Goal: Transaction & Acquisition: Purchase product/service

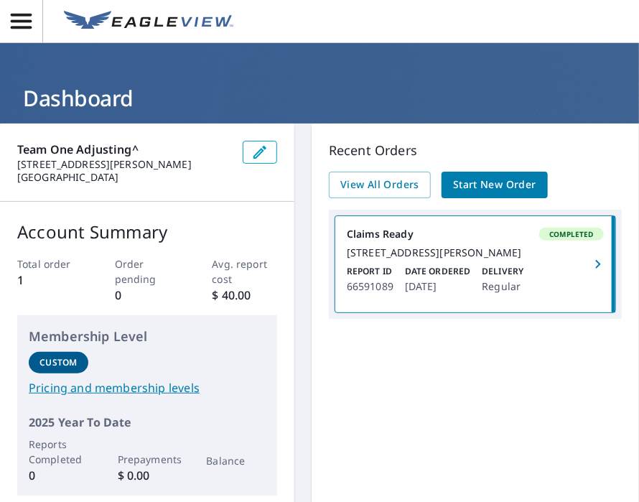
click at [492, 176] on span "Start New Order" at bounding box center [494, 185] width 83 height 18
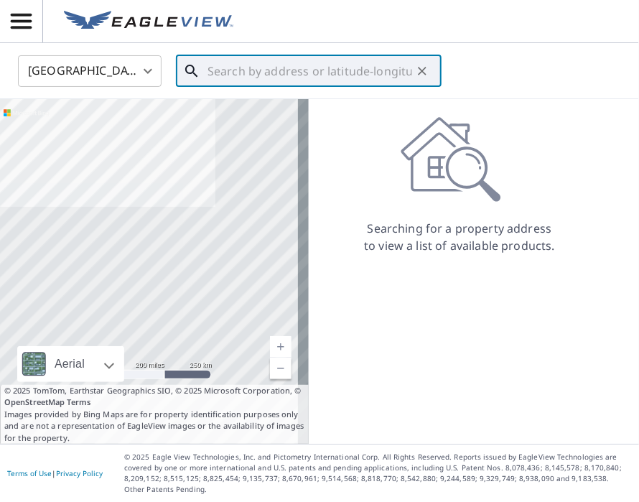
click at [250, 65] on input "text" at bounding box center [310, 71] width 205 height 40
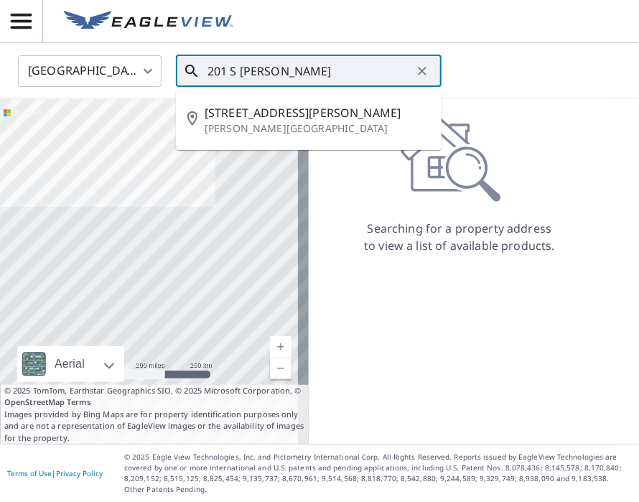
click at [309, 66] on input "201 S [PERSON_NAME]" at bounding box center [310, 71] width 205 height 40
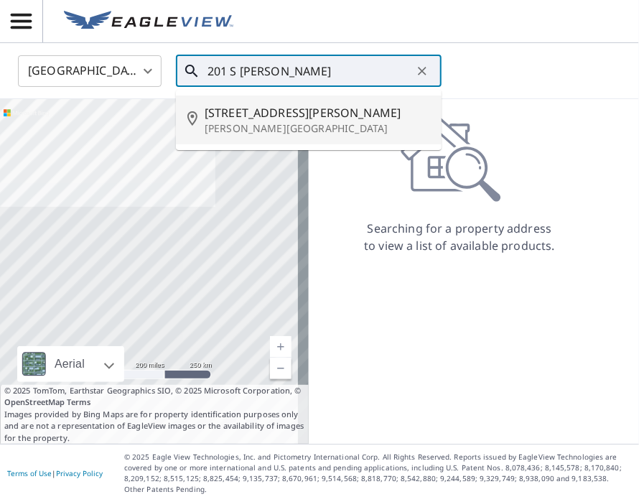
click at [272, 120] on span "[STREET_ADDRESS][PERSON_NAME]" at bounding box center [318, 112] width 226 height 17
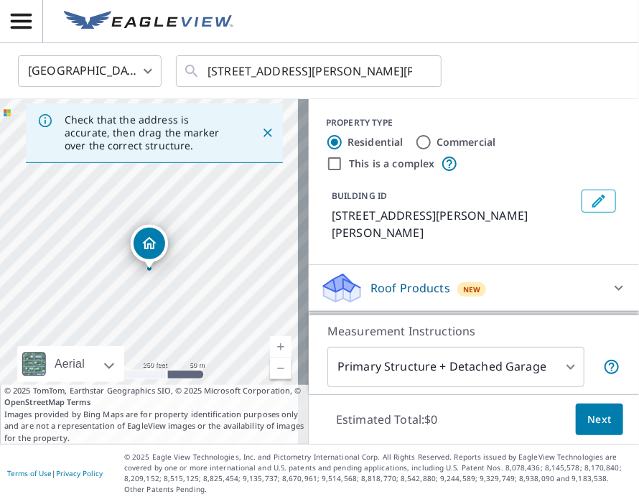
click at [464, 24] on header at bounding box center [319, 21] width 639 height 43
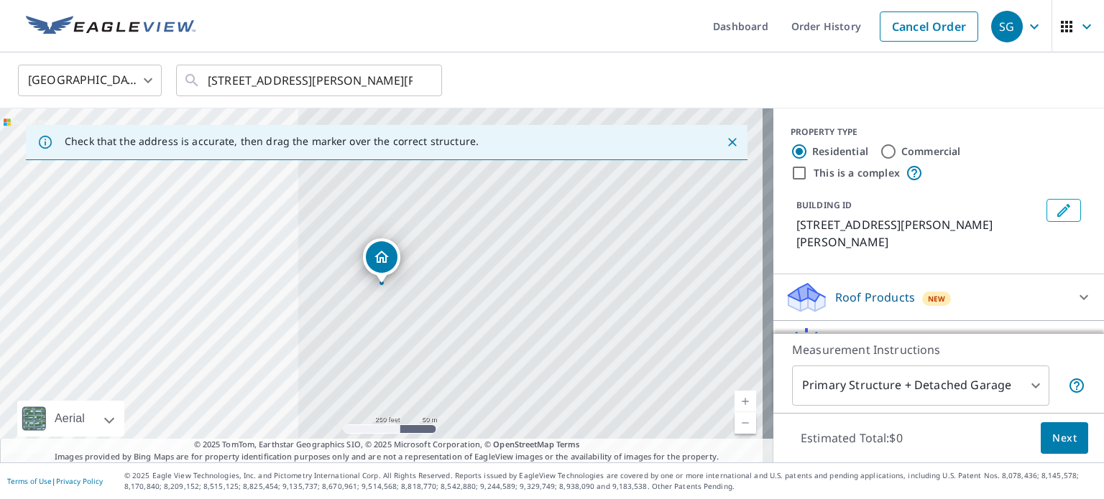
click at [636, 397] on link "Current Level 17, Zoom In" at bounding box center [745, 402] width 22 height 22
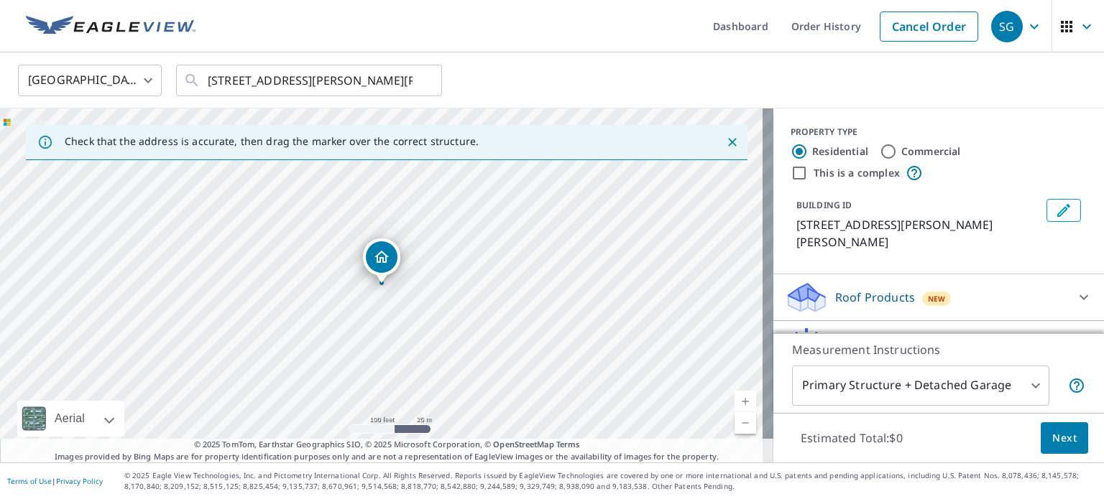
click at [636, 397] on link "Current Level 18, Zoom In" at bounding box center [745, 402] width 22 height 22
click at [636, 397] on link "Current Level 19, Zoom In" at bounding box center [745, 402] width 22 height 22
drag, startPoint x: 287, startPoint y: 325, endPoint x: 326, endPoint y: 422, distance: 104.1
click at [326, 422] on div "[STREET_ADDRESS][PERSON_NAME][PERSON_NAME]" at bounding box center [386, 285] width 773 height 354
drag, startPoint x: 315, startPoint y: 320, endPoint x: 428, endPoint y: 369, distance: 122.9
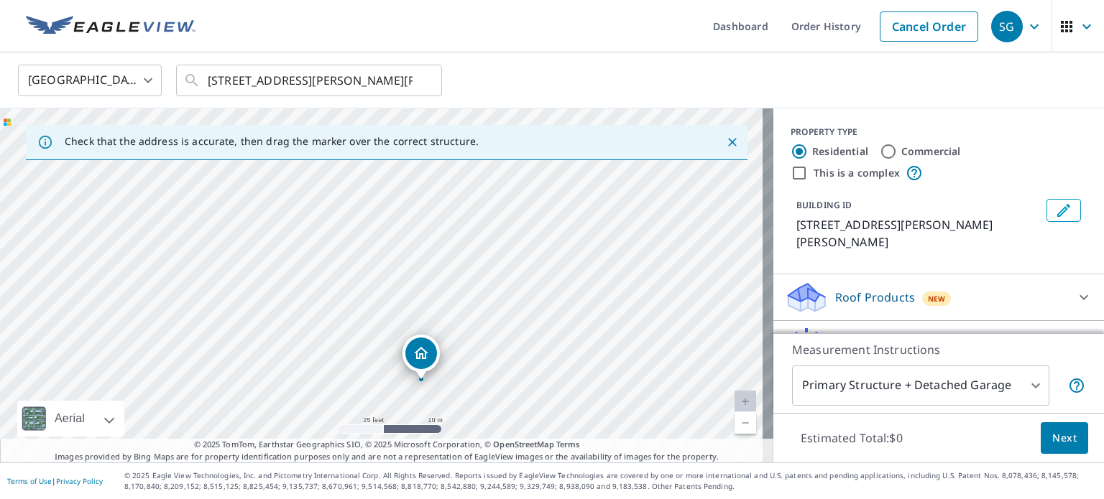
click at [426, 369] on div "[STREET_ADDRESS][PERSON_NAME][PERSON_NAME]" at bounding box center [386, 285] width 773 height 354
click at [636, 422] on link "Current Level 20, Zoom Out" at bounding box center [745, 423] width 22 height 22
click at [636, 422] on link "Current Level 19, Zoom Out" at bounding box center [745, 423] width 22 height 22
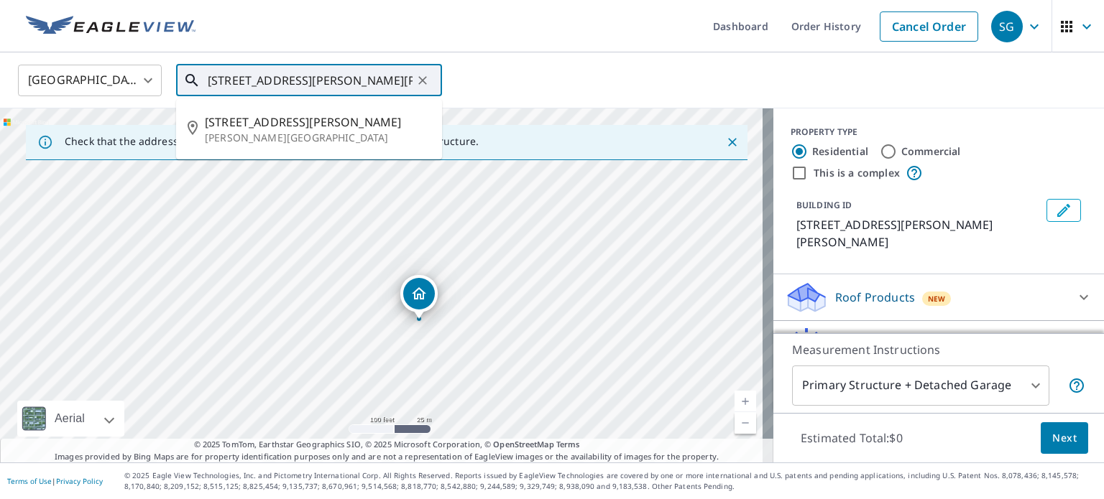
drag, startPoint x: 409, startPoint y: 76, endPoint x: 172, endPoint y: 76, distance: 237.1
click at [172, 76] on div "[GEOGRAPHIC_DATA] [GEOGRAPHIC_DATA] ​ [STREET_ADDRESS][PERSON_NAME][PERSON_NAME…" at bounding box center [546, 80] width 1079 height 34
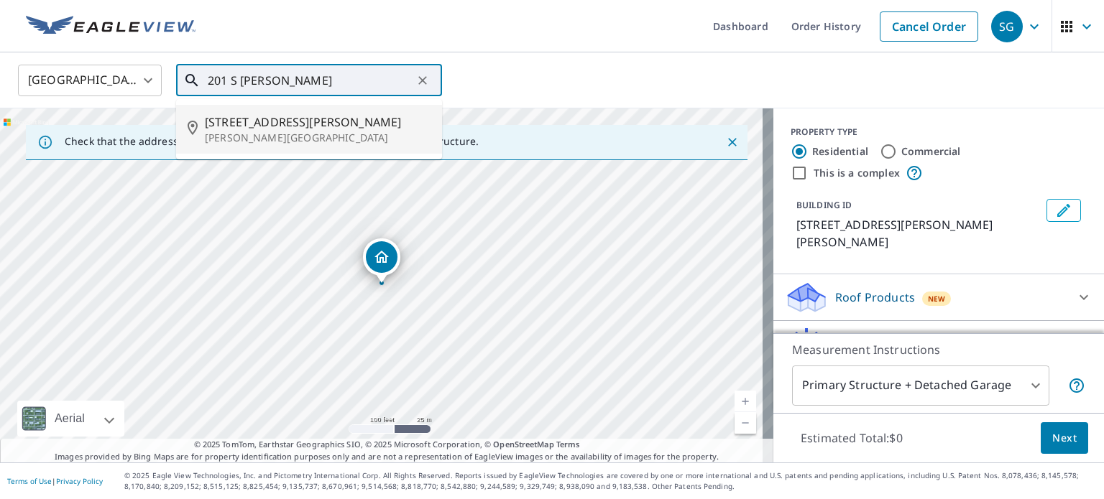
click at [243, 129] on span "[STREET_ADDRESS][PERSON_NAME]" at bounding box center [318, 122] width 226 height 17
type input "[STREET_ADDRESS][PERSON_NAME][PERSON_NAME]"
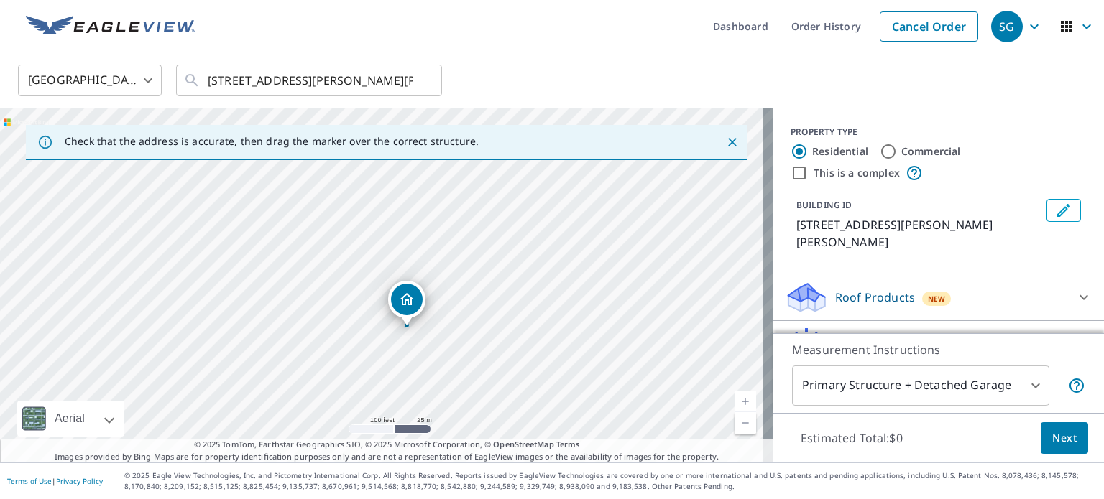
drag, startPoint x: 407, startPoint y: 224, endPoint x: 428, endPoint y: 264, distance: 45.3
click at [434, 269] on div "[STREET_ADDRESS][PERSON_NAME][PERSON_NAME]" at bounding box center [386, 285] width 773 height 354
click at [407, 272] on div "[STREET_ADDRESS][PERSON_NAME][PERSON_NAME]" at bounding box center [386, 285] width 773 height 354
click at [398, 248] on div "[STREET_ADDRESS][PERSON_NAME][PERSON_NAME]" at bounding box center [386, 285] width 773 height 354
drag, startPoint x: 387, startPoint y: 215, endPoint x: 419, endPoint y: 321, distance: 111.1
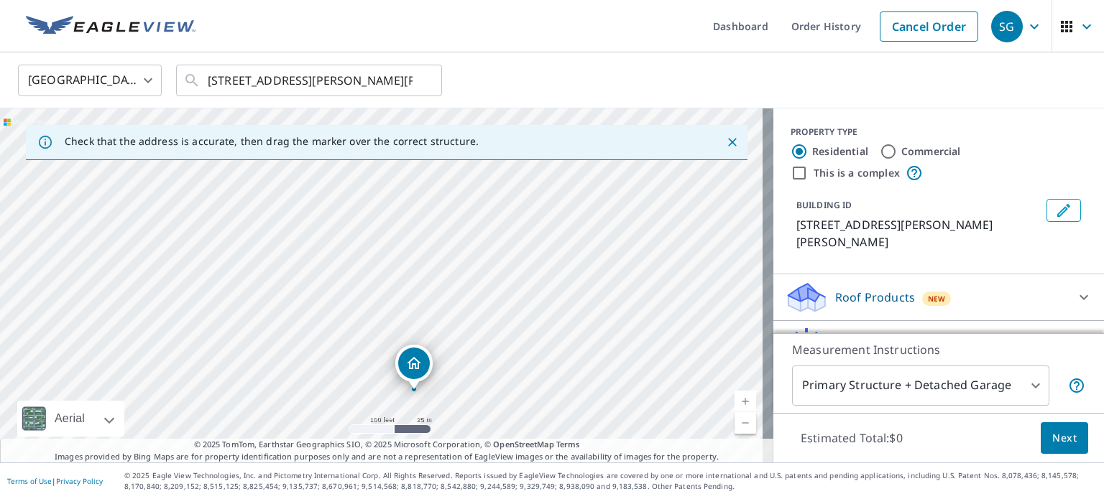
click at [419, 321] on div "[STREET_ADDRESS][PERSON_NAME][PERSON_NAME]" at bounding box center [386, 285] width 773 height 354
click at [404, 284] on div "[STREET_ADDRESS][PERSON_NAME][PERSON_NAME]" at bounding box center [386, 285] width 773 height 354
drag, startPoint x: 341, startPoint y: 334, endPoint x: 336, endPoint y: 346, distance: 13.2
click at [338, 358] on div "[STREET_ADDRESS][PERSON_NAME][PERSON_NAME]" at bounding box center [386, 285] width 773 height 354
click at [345, 267] on div "[STREET_ADDRESS][PERSON_NAME][PERSON_NAME]" at bounding box center [386, 285] width 773 height 354
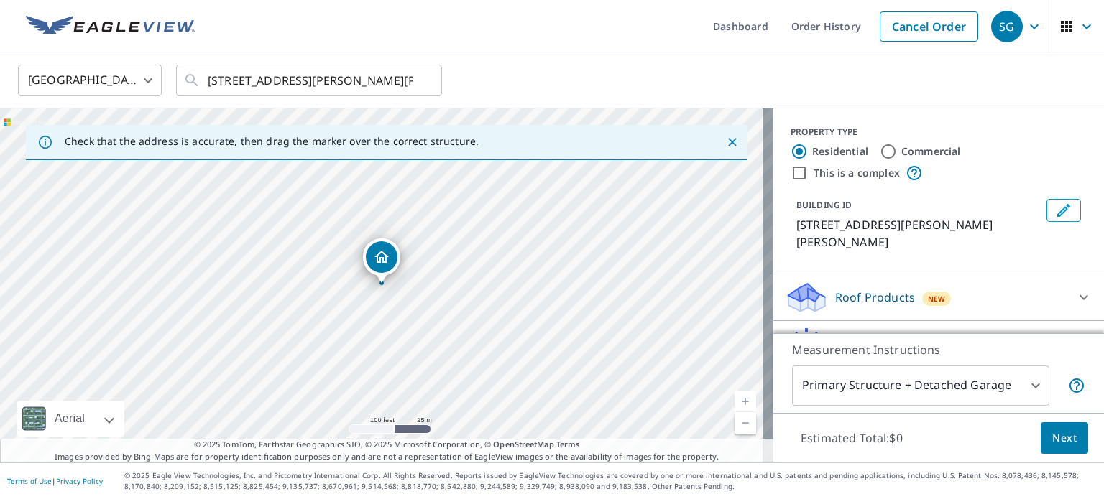
drag, startPoint x: 342, startPoint y: 274, endPoint x: 356, endPoint y: 363, distance: 89.4
click at [356, 363] on div "[STREET_ADDRESS][PERSON_NAME][PERSON_NAME]" at bounding box center [386, 285] width 773 height 354
drag, startPoint x: 391, startPoint y: 333, endPoint x: 378, endPoint y: 235, distance: 99.3
drag, startPoint x: 382, startPoint y: 251, endPoint x: 389, endPoint y: 222, distance: 30.3
click at [636, 150] on input "Commercial" at bounding box center [887, 151] width 17 height 17
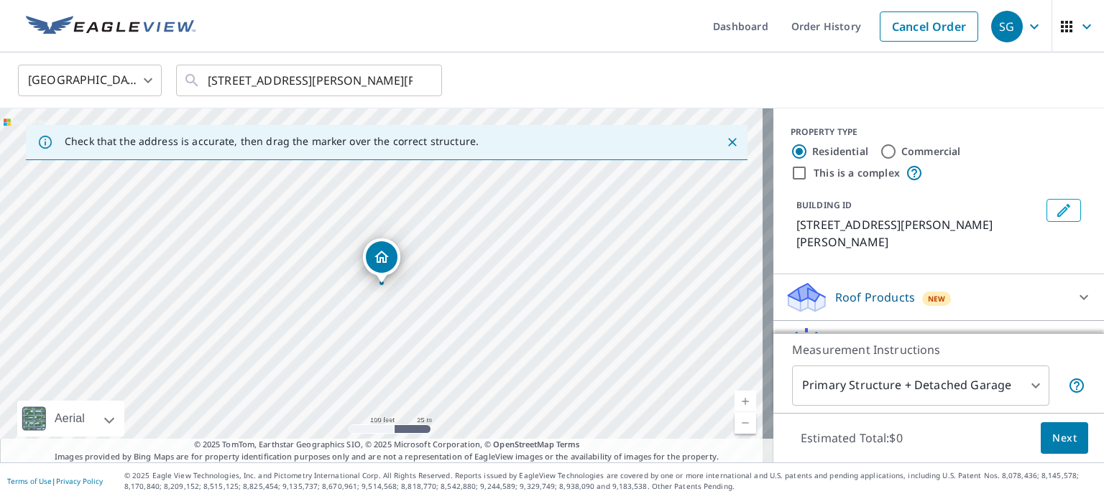
radio input "true"
type input "4"
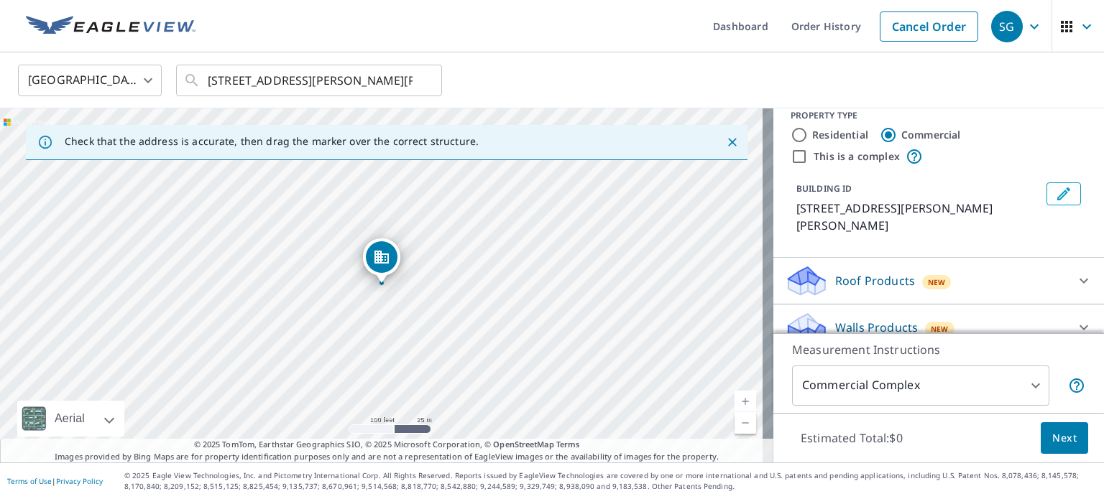
click at [636, 430] on button "Next" at bounding box center [1063, 438] width 47 height 32
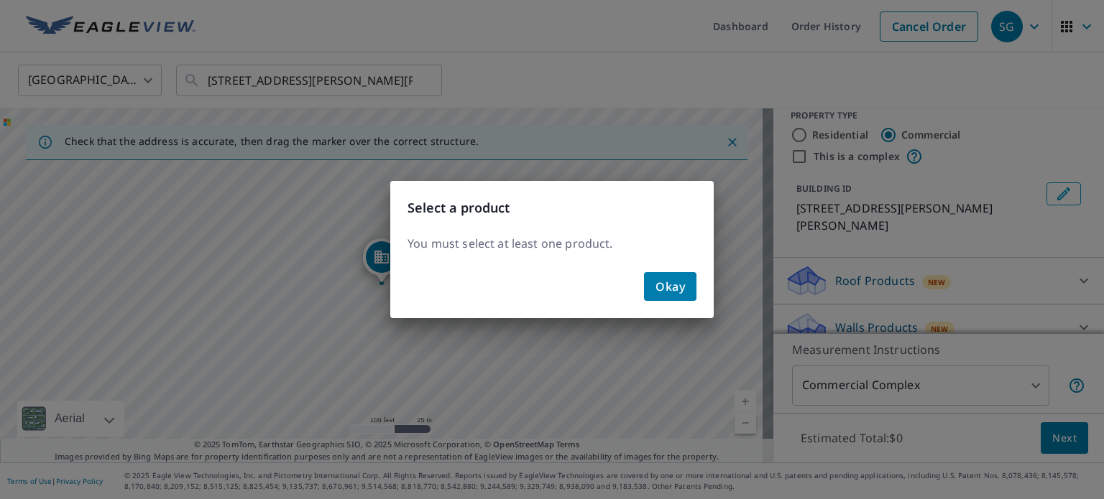
click at [636, 282] on button "Okay" at bounding box center [670, 286] width 52 height 29
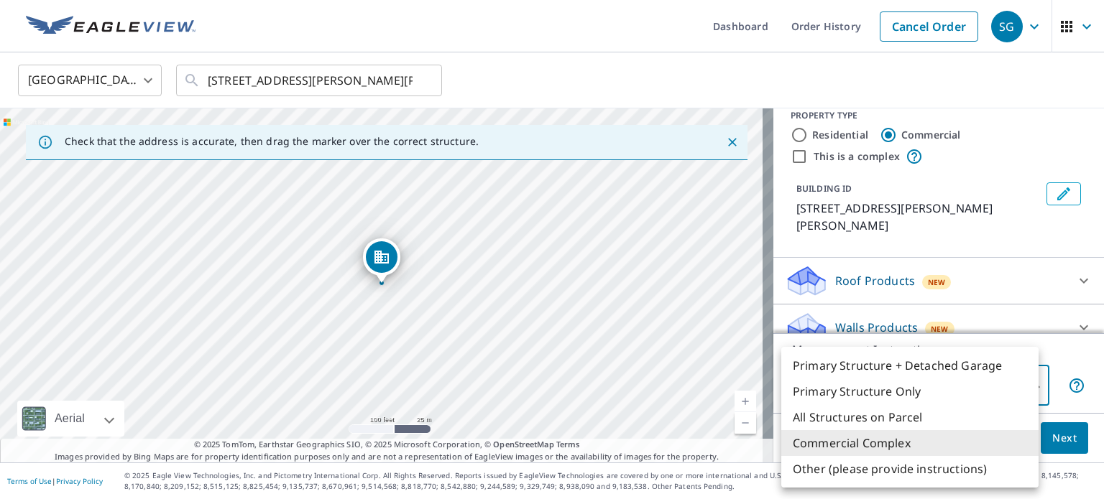
click at [636, 384] on body "SG SG Dashboard Order History Cancel Order SG United States [GEOGRAPHIC_DATA] ​…" at bounding box center [552, 249] width 1104 height 499
click at [636, 444] on li "Commercial Complex" at bounding box center [909, 443] width 257 height 26
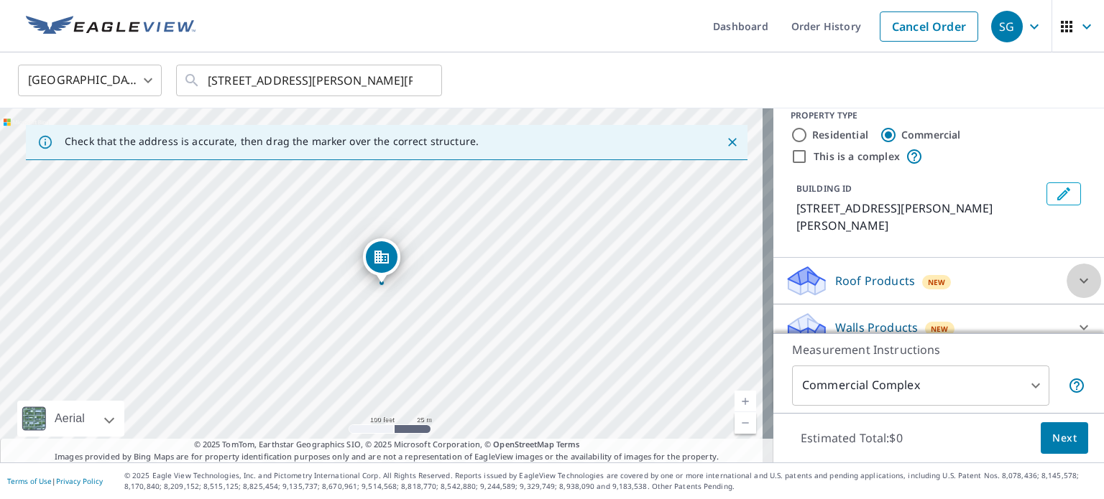
click at [636, 272] on icon at bounding box center [1083, 280] width 17 height 17
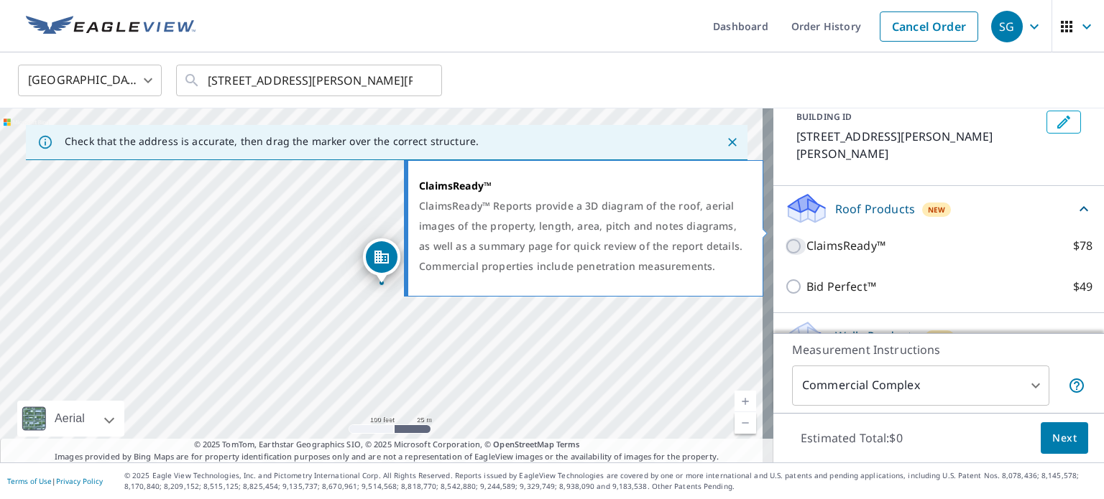
click at [636, 238] on input "ClaimsReady™ $78" at bounding box center [796, 246] width 22 height 17
checkbox input "true"
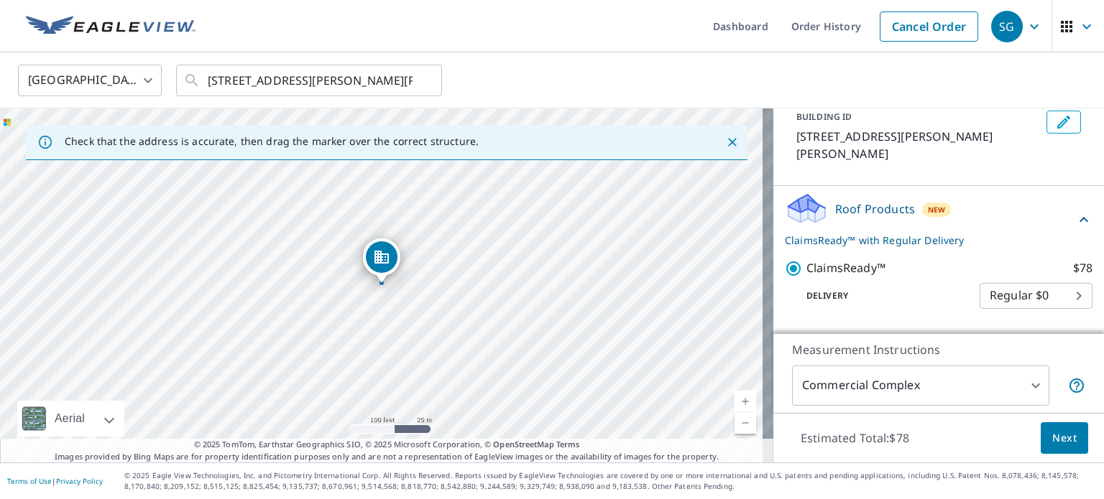
scroll to position [150, 0]
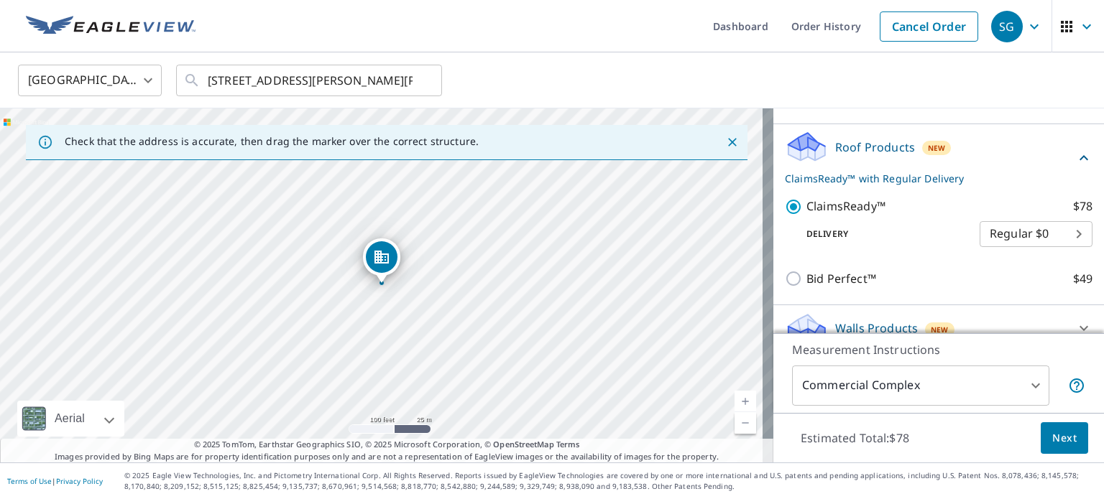
click at [636, 442] on span "Next" at bounding box center [1064, 439] width 24 height 18
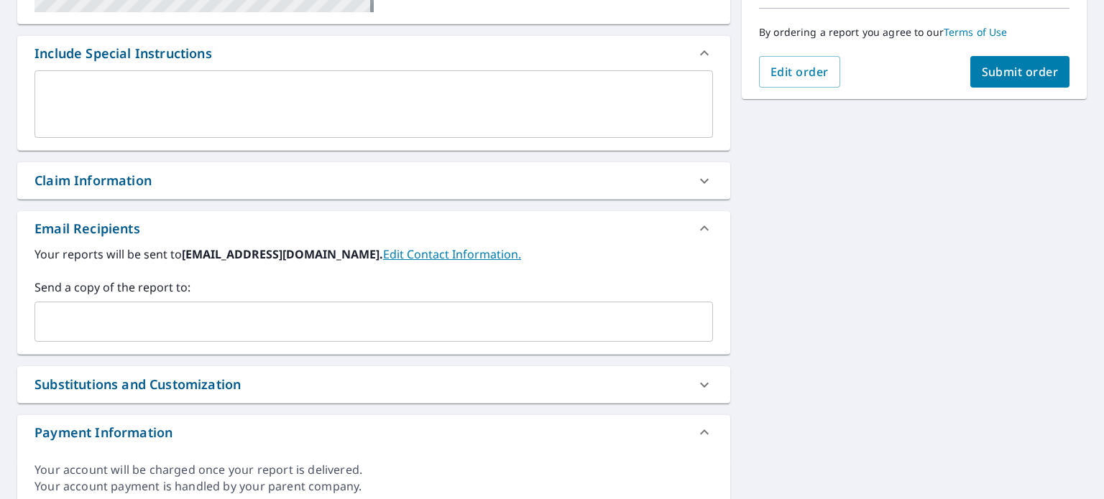
scroll to position [414, 0]
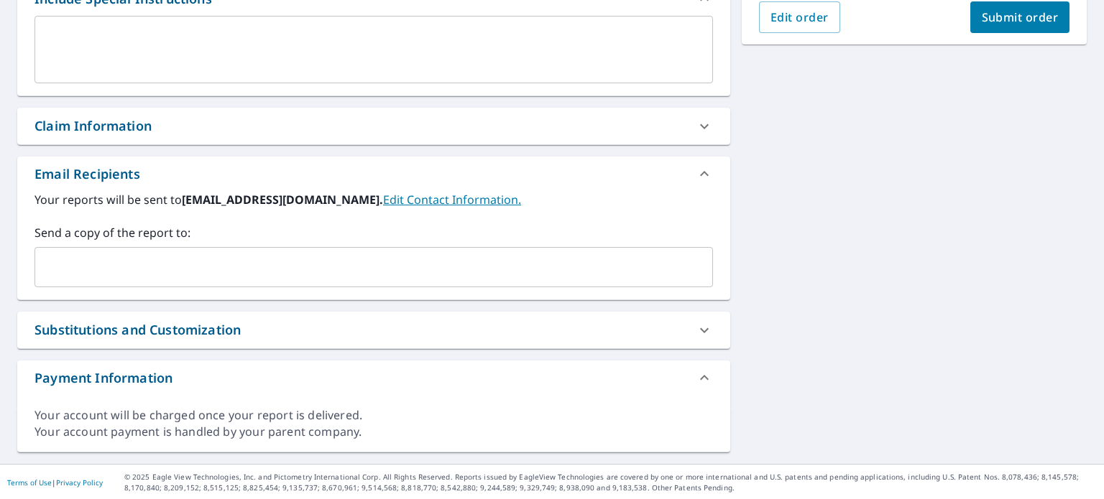
click at [636, 330] on icon at bounding box center [704, 330] width 17 height 17
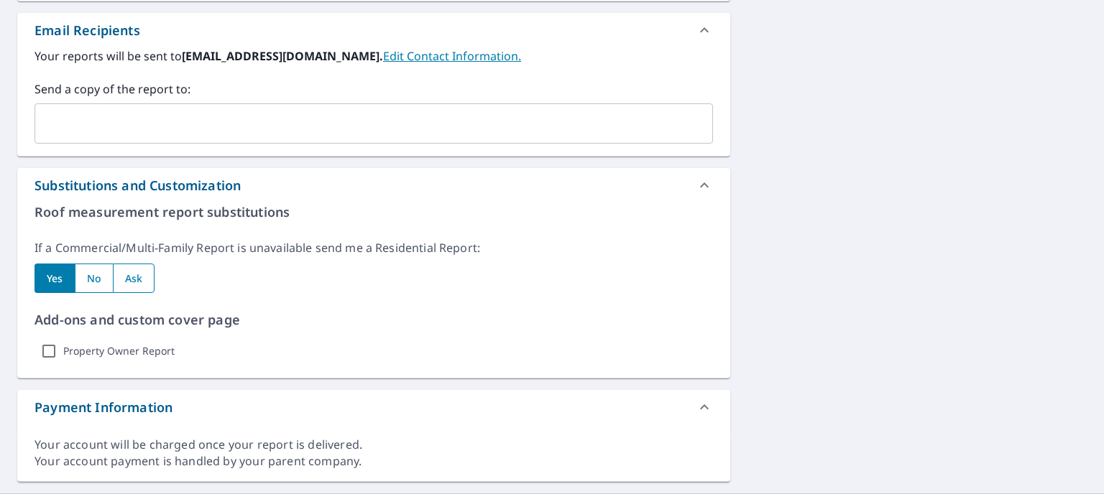
scroll to position [586, 0]
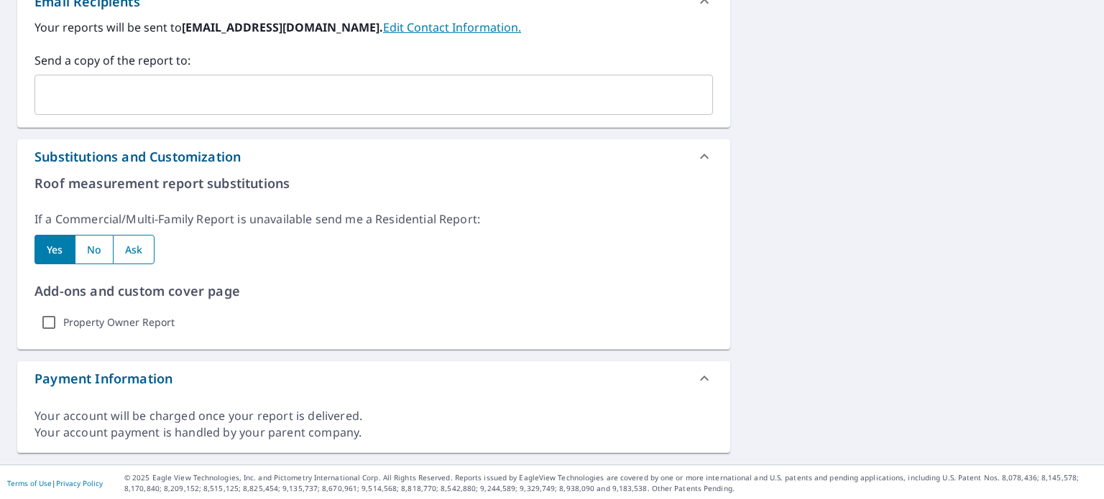
click at [636, 151] on icon at bounding box center [704, 156] width 17 height 17
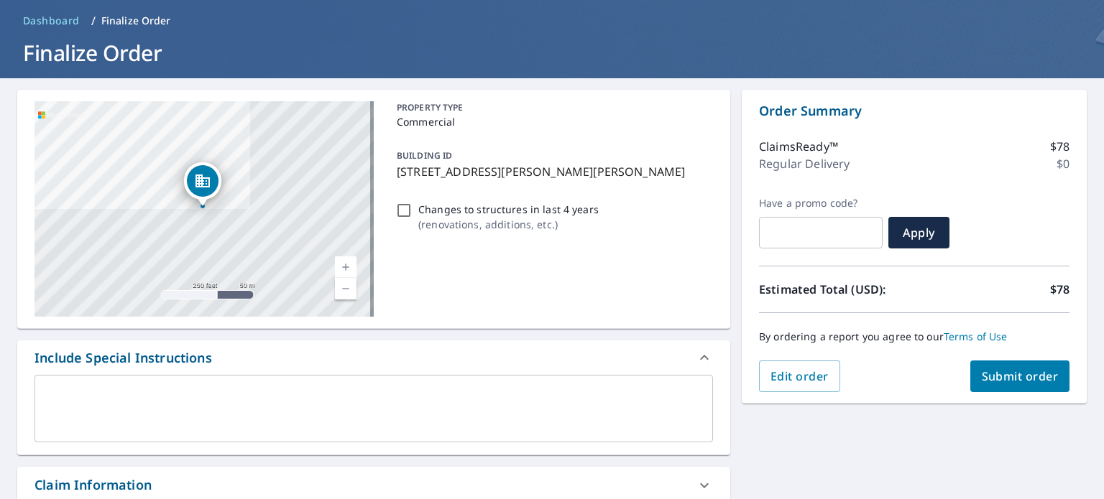
scroll to position [0, 0]
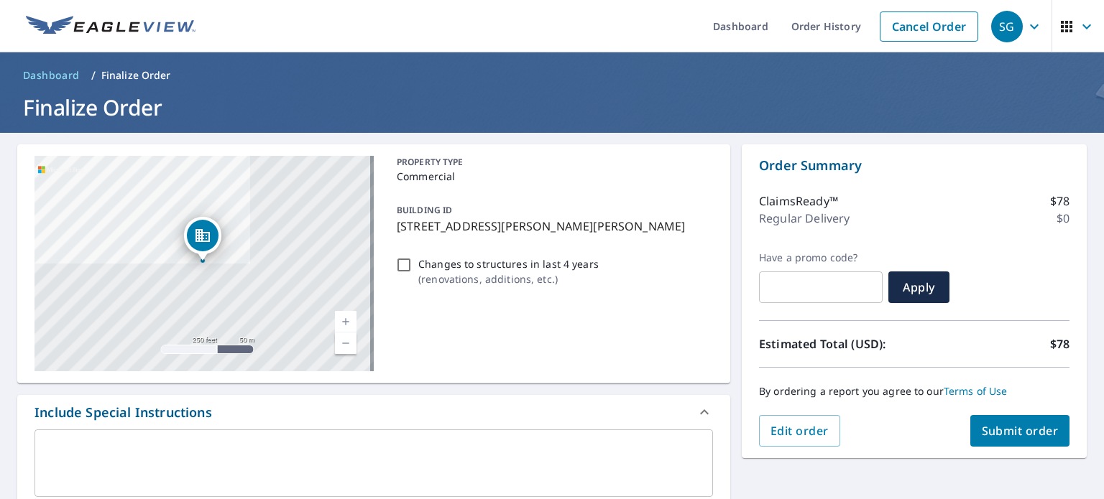
click at [636, 425] on span "Submit order" at bounding box center [1019, 431] width 77 height 16
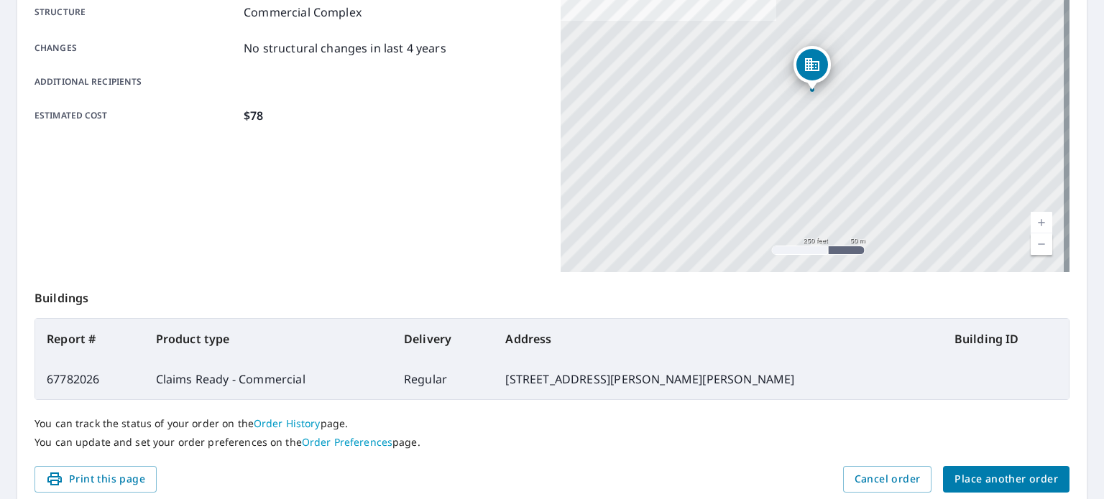
scroll to position [345, 0]
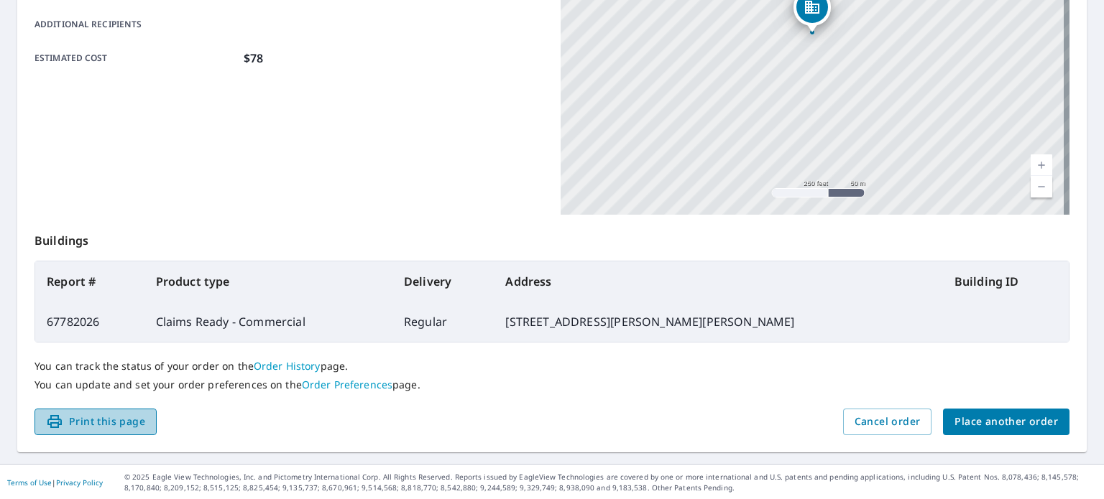
click at [107, 409] on button "Print this page" at bounding box center [95, 422] width 122 height 27
